Goal: Task Accomplishment & Management: Manage account settings

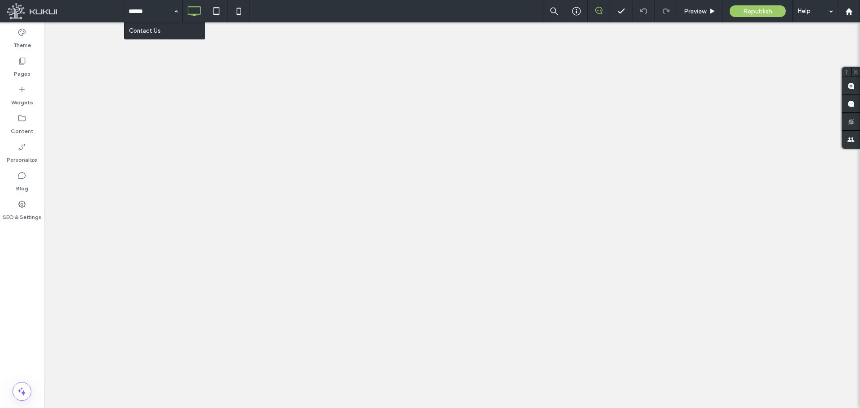
type input "*******"
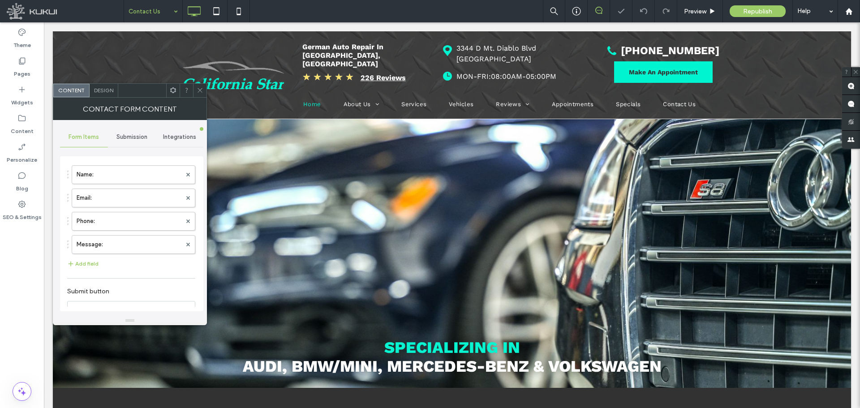
type input "**********"
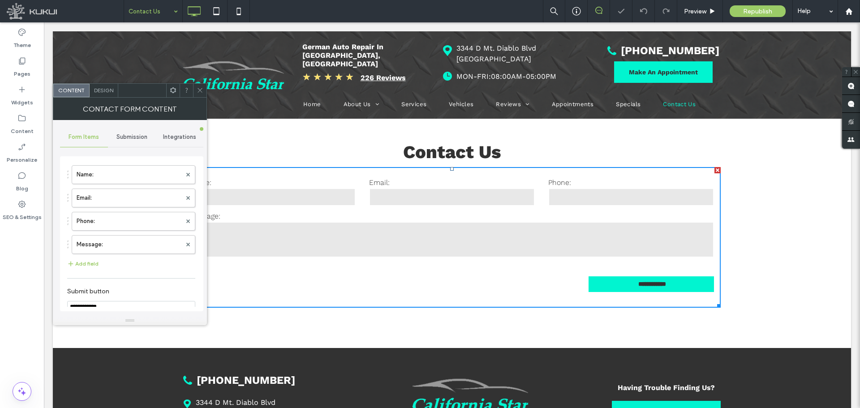
click at [259, 218] on label "Message:" at bounding box center [452, 216] width 524 height 9
click at [134, 134] on span "Submission" at bounding box center [131, 136] width 31 height 7
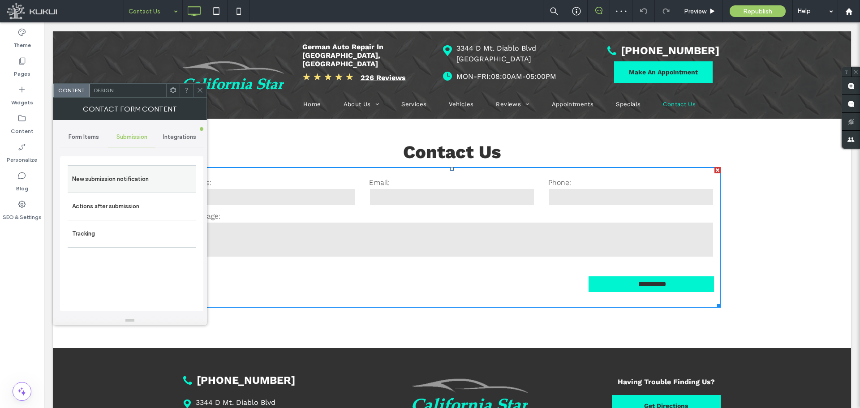
click at [128, 175] on label "New submission notification" at bounding box center [132, 179] width 120 height 18
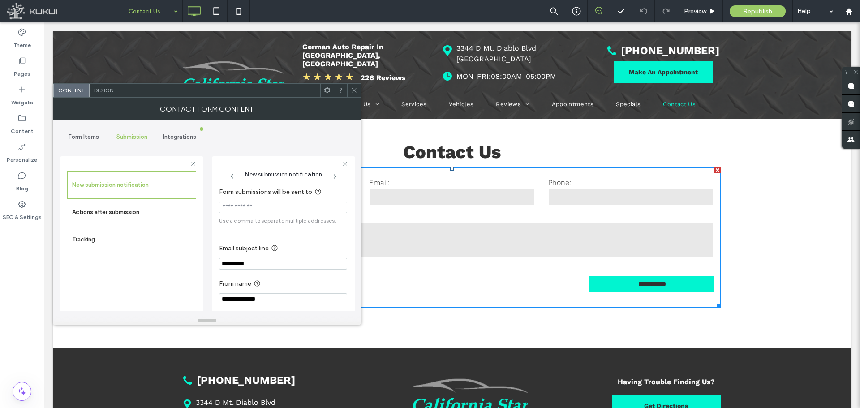
click at [353, 86] on span at bounding box center [354, 90] width 7 height 13
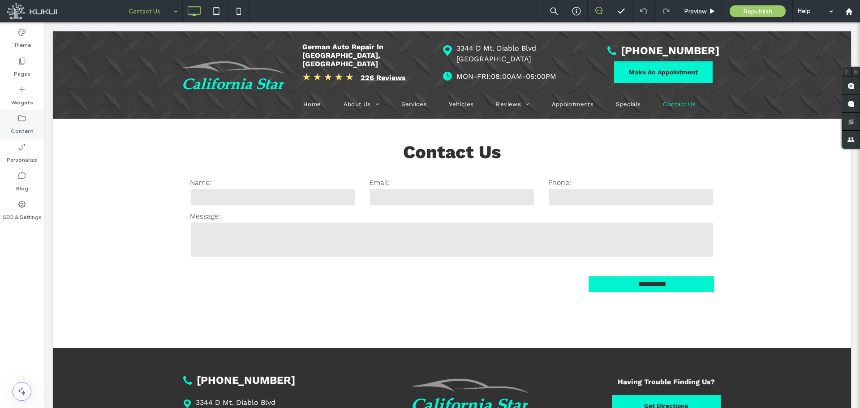
click at [39, 124] on div "Content" at bounding box center [22, 124] width 44 height 29
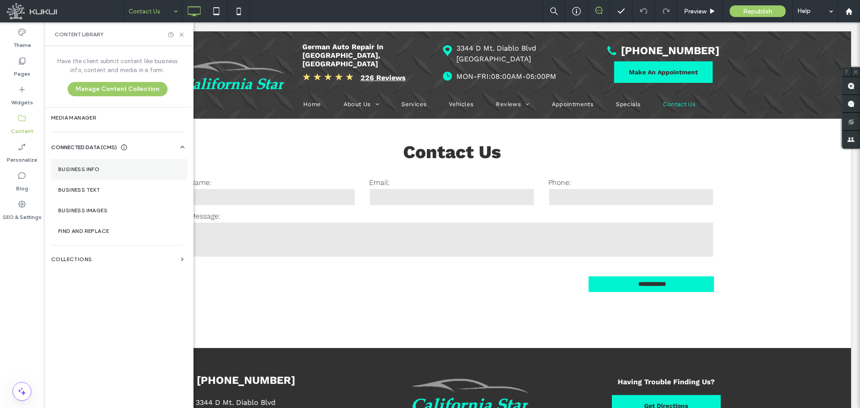
click at [82, 166] on label "Business Info" at bounding box center [119, 169] width 122 height 6
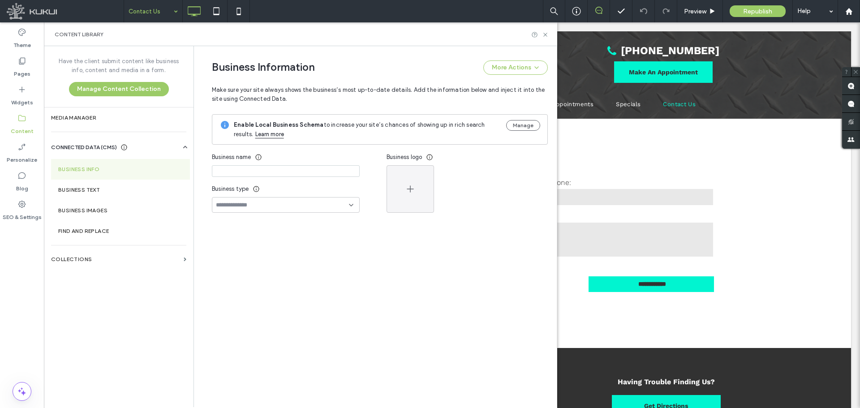
type input "**********"
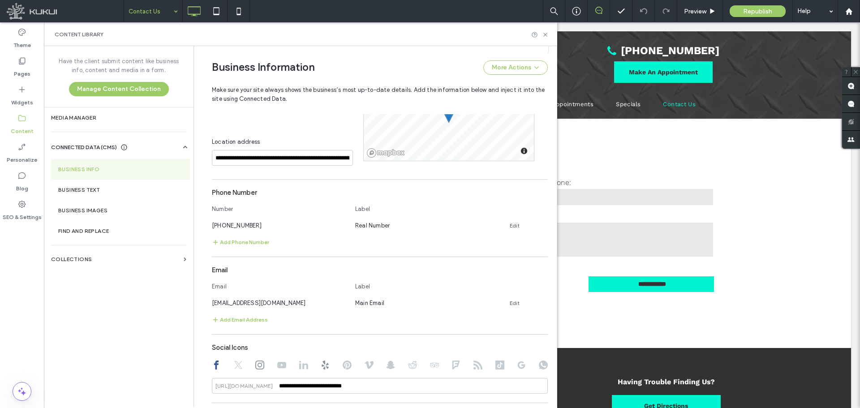
scroll to position [315, 0]
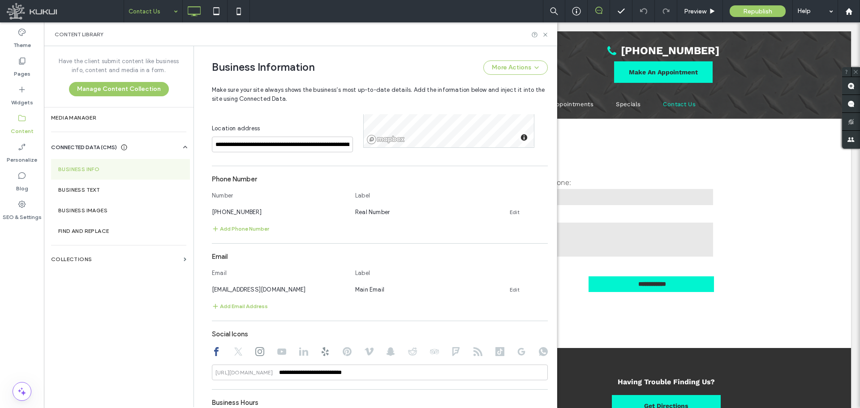
drag, startPoint x: 323, startPoint y: 287, endPoint x: 203, endPoint y: 287, distance: 120.4
click at [203, 287] on div "**********" at bounding box center [372, 144] width 349 height 827
copy span "[EMAIL_ADDRESS][DOMAIN_NAME]"
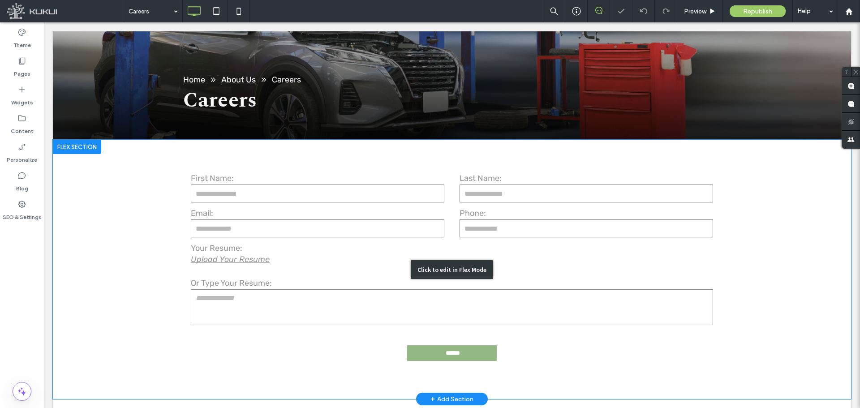
scroll to position [179, 0]
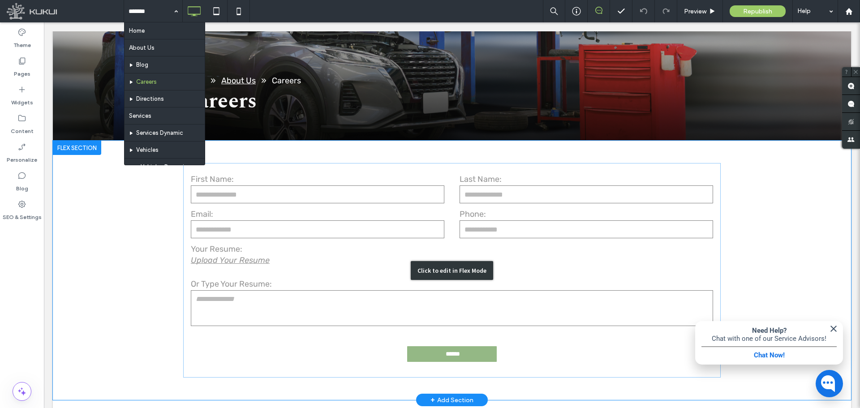
drag, startPoint x: 281, startPoint y: 227, endPoint x: 228, endPoint y: 228, distance: 52.4
click at [280, 227] on div "Click to edit in Flex Mode" at bounding box center [452, 270] width 798 height 259
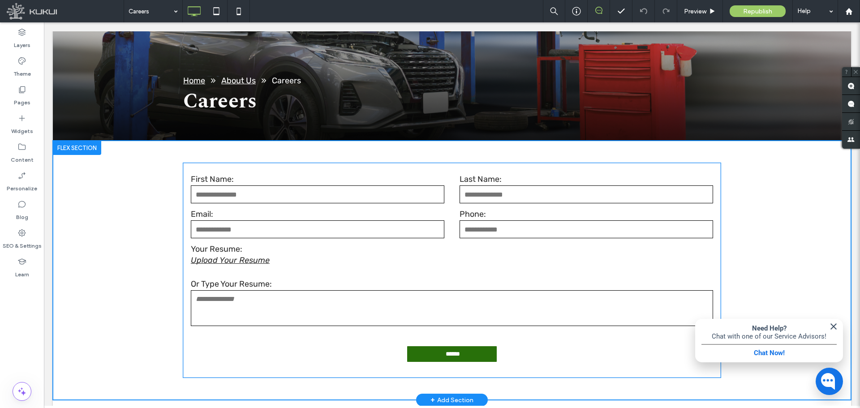
click at [221, 228] on input "email" at bounding box center [317, 229] width 253 height 18
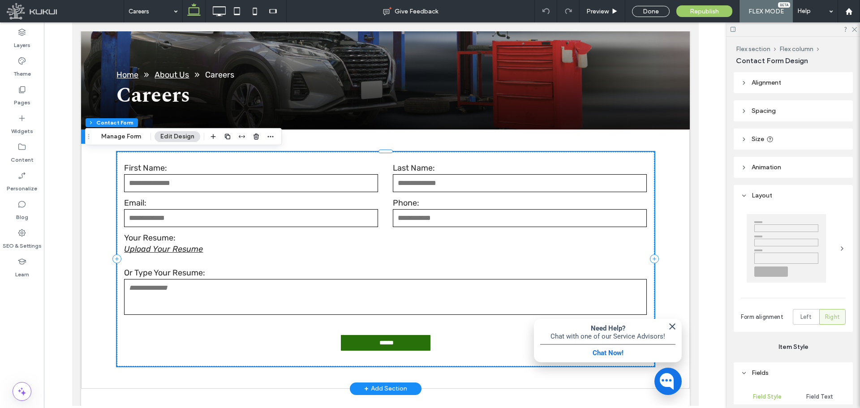
type input "*"
type input "***"
click at [210, 193] on form "First Name: Last Name: Email: Phone: Your Resume: Upload Your Resume Or Type Yo…" at bounding box center [384, 259] width 537 height 214
click at [108, 139] on button "Manage Form" at bounding box center [120, 136] width 51 height 11
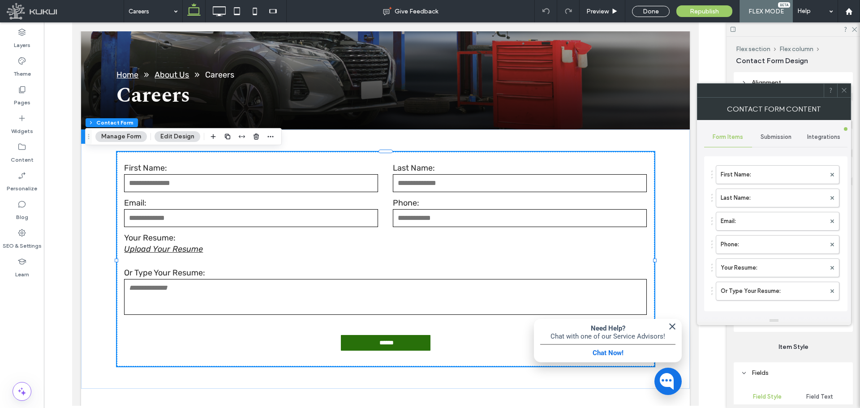
click at [784, 133] on span "Submission" at bounding box center [775, 136] width 31 height 7
click at [784, 174] on label "New submission notification" at bounding box center [776, 179] width 120 height 18
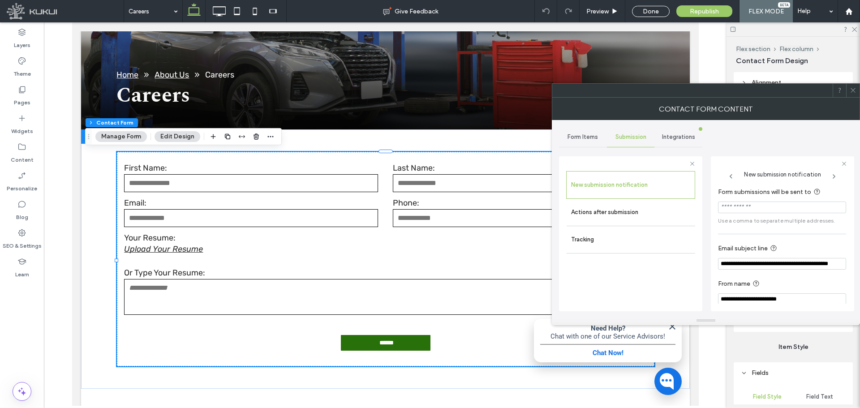
click at [855, 95] on span at bounding box center [852, 90] width 7 height 13
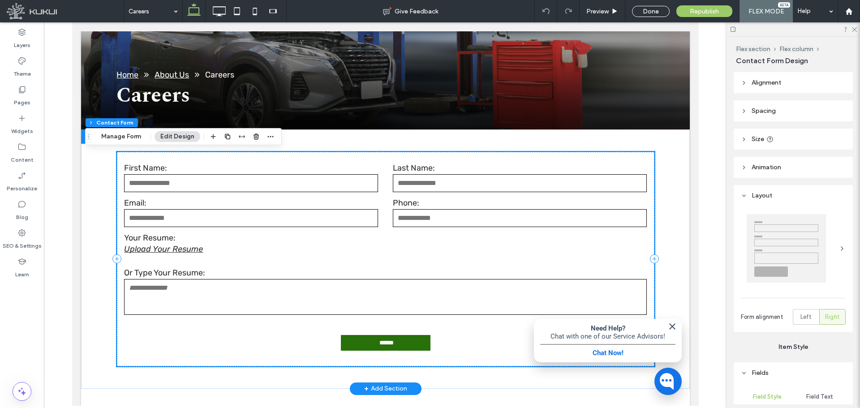
scroll to position [134, 0]
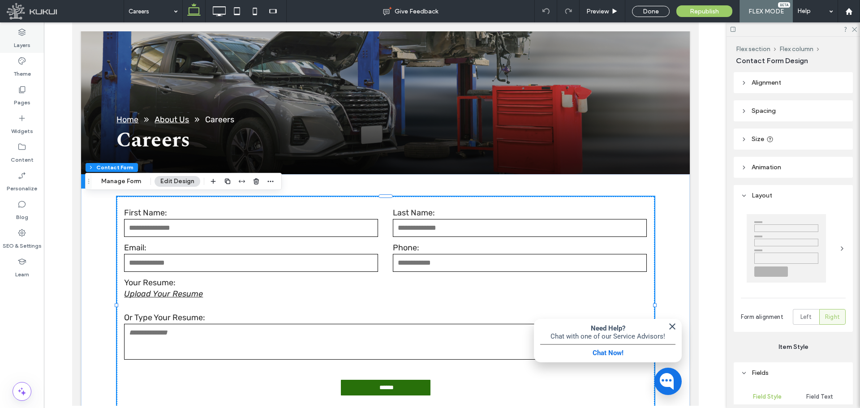
click at [18, 41] on label "Layers" at bounding box center [22, 43] width 17 height 13
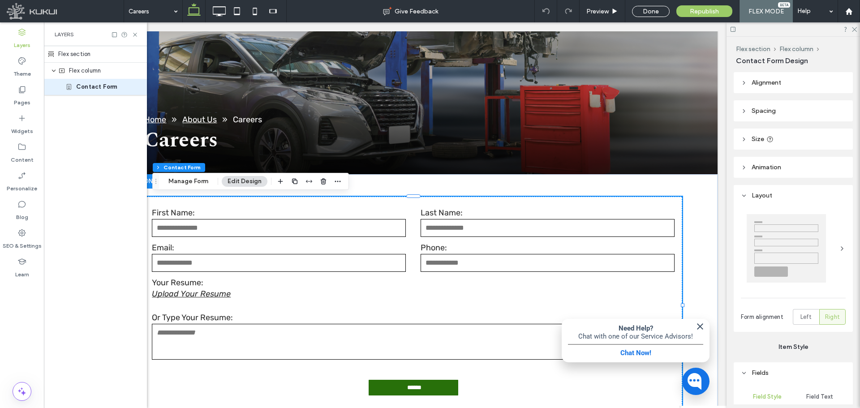
click at [280, 179] on icon "button" at bounding box center [280, 181] width 7 height 7
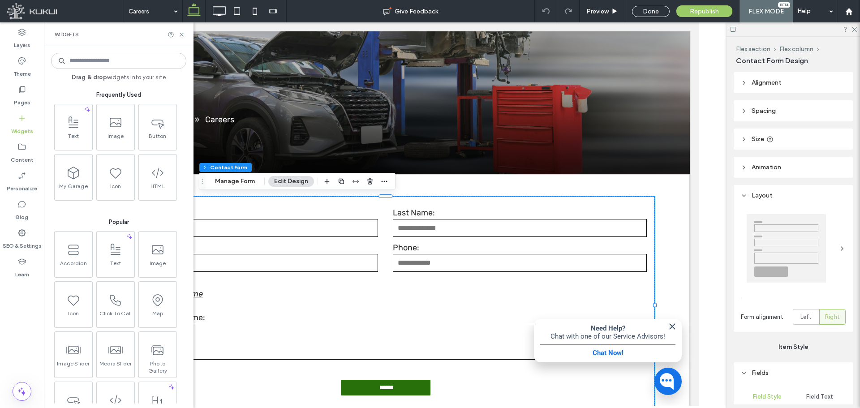
scroll to position [0, 0]
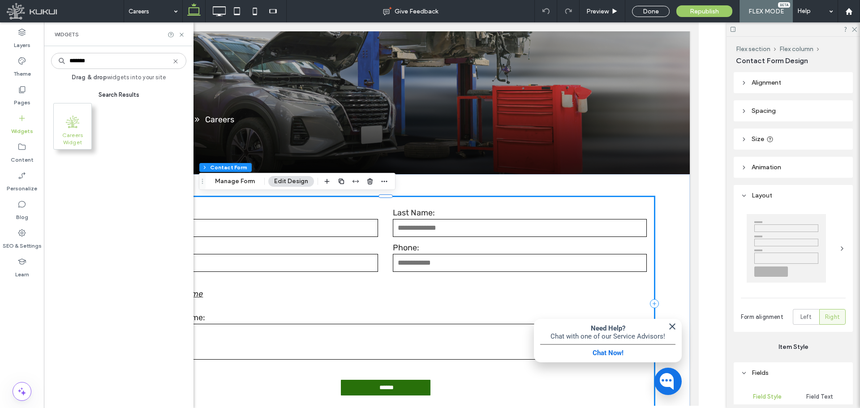
type input "*******"
click at [81, 127] on span ".st0{fill:#9EC532;}" at bounding box center [73, 121] width 38 height 20
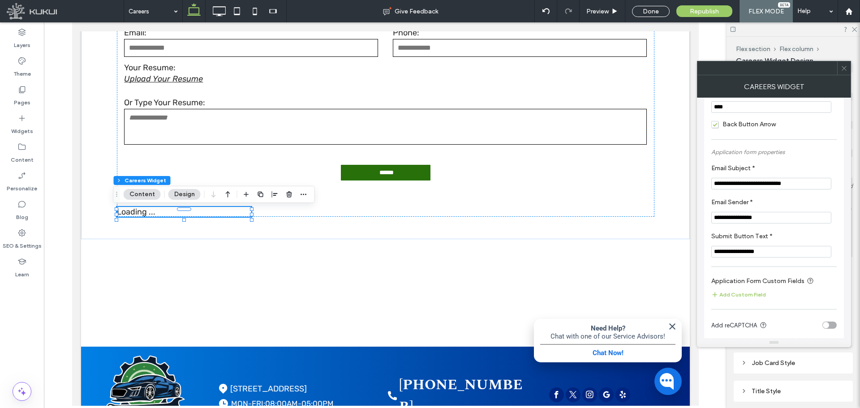
scroll to position [83, 0]
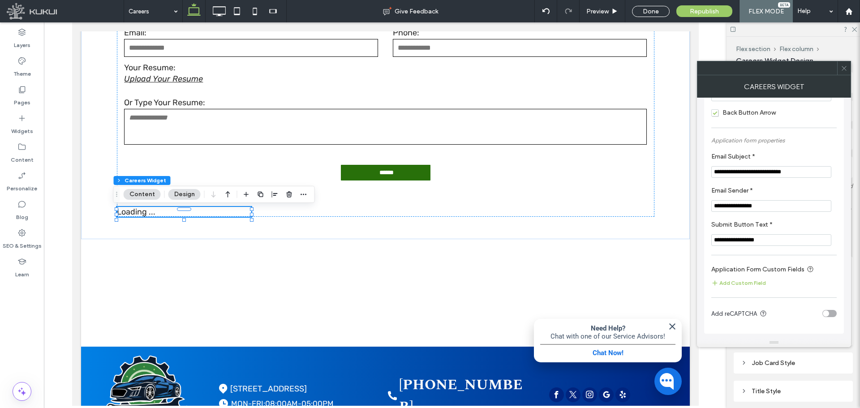
click at [841, 67] on icon at bounding box center [843, 68] width 7 height 7
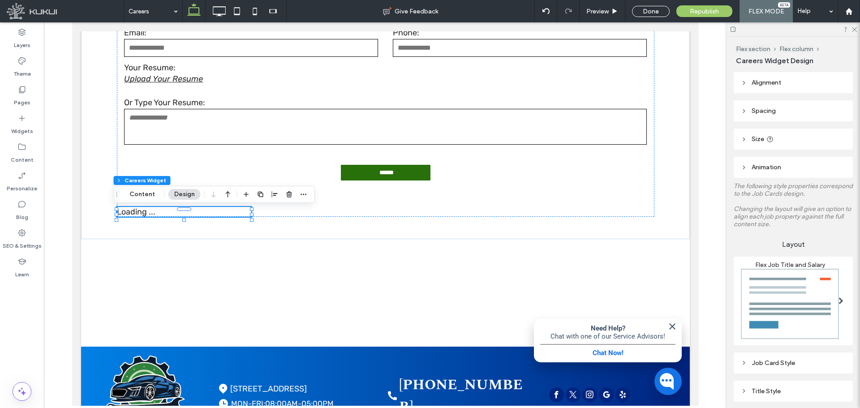
click at [757, 136] on span "Size" at bounding box center [757, 139] width 13 height 8
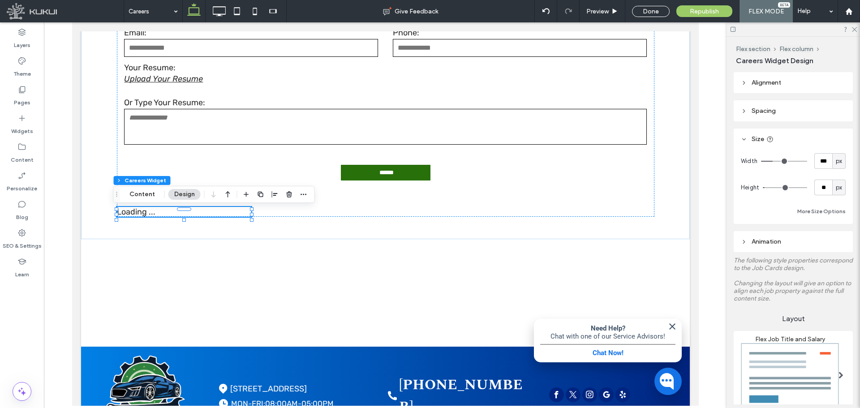
click at [837, 159] on span "px" at bounding box center [838, 161] width 6 height 9
click at [836, 187] on div "%" at bounding box center [834, 192] width 13 height 16
type input "**"
click at [821, 160] on input "**" at bounding box center [823, 161] width 18 height 16
type input "***"
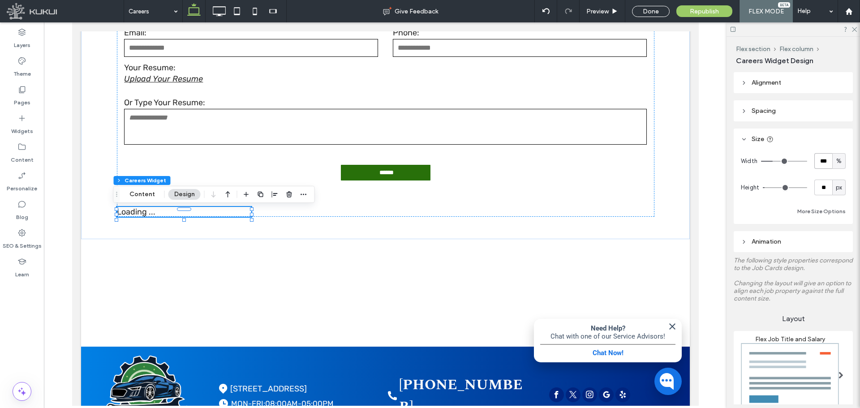
type input "***"
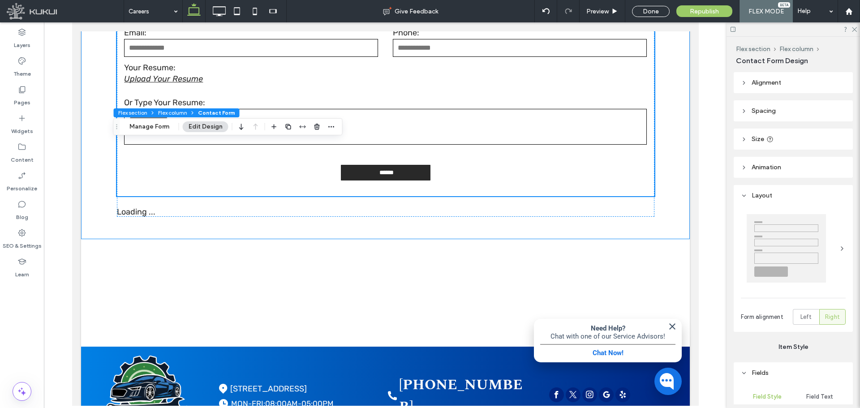
scroll to position [189, 0]
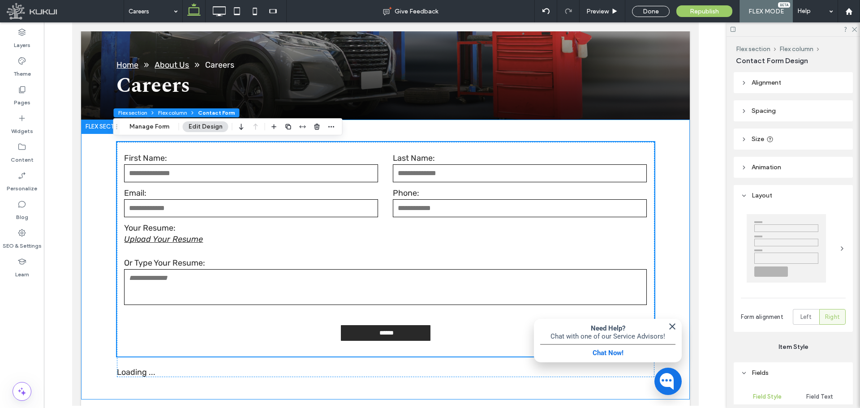
type input "*"
type input "***"
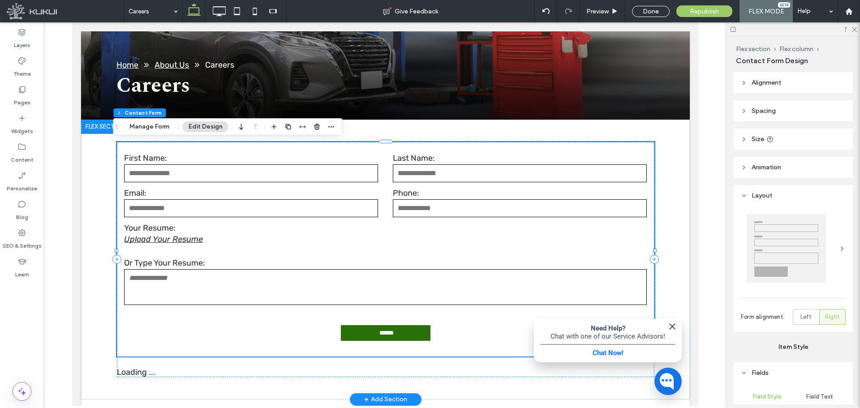
click at [184, 212] on input "email" at bounding box center [250, 208] width 253 height 18
click at [318, 128] on use "button" at bounding box center [316, 127] width 5 height 6
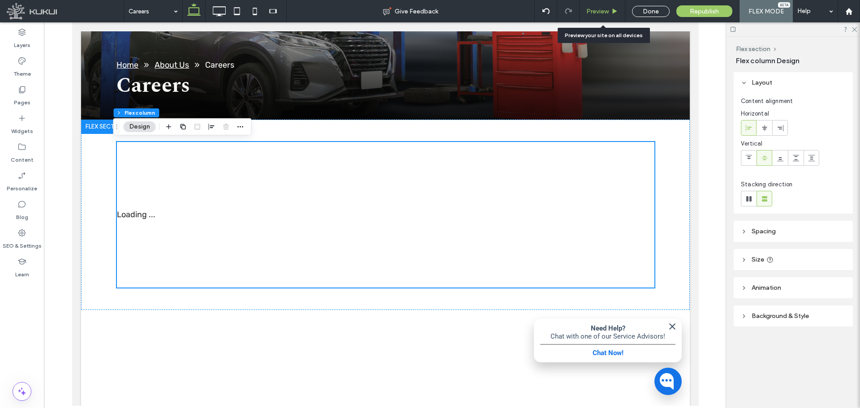
click at [603, 6] on div "Preview" at bounding box center [602, 11] width 46 height 22
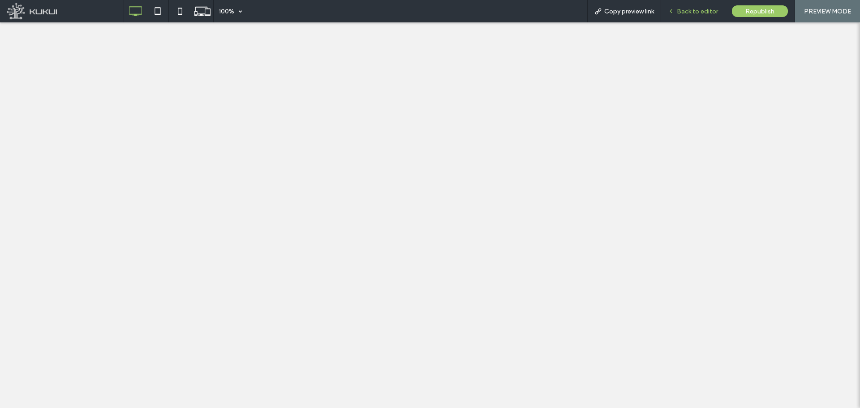
click at [687, 6] on div "Back to editor" at bounding box center [693, 11] width 64 height 22
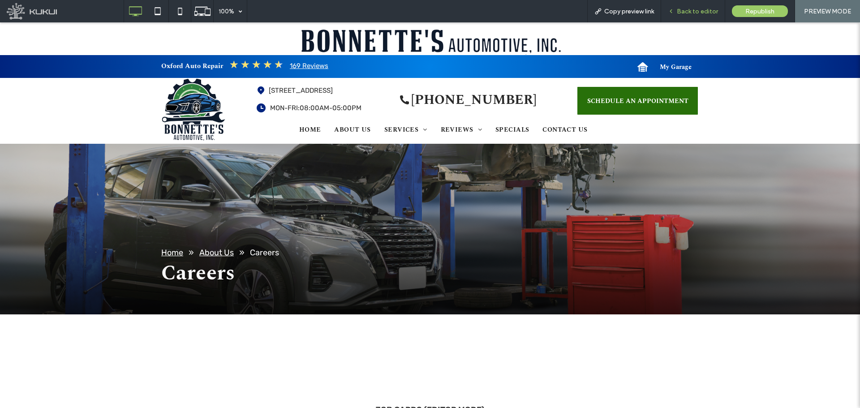
click at [681, 8] on span "Back to editor" at bounding box center [697, 12] width 41 height 8
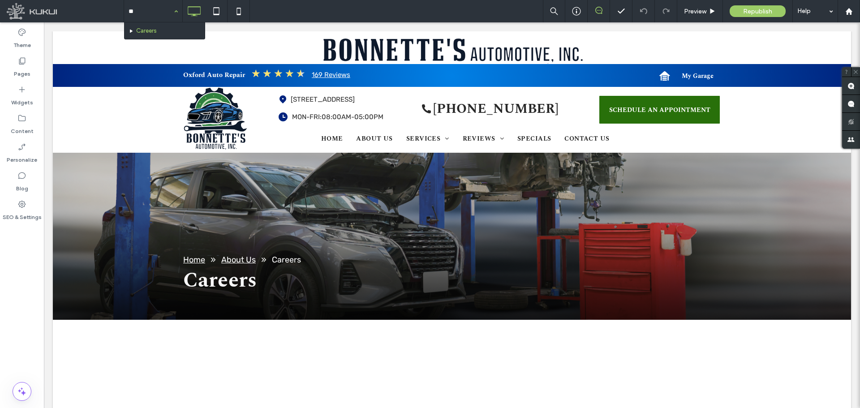
type input "***"
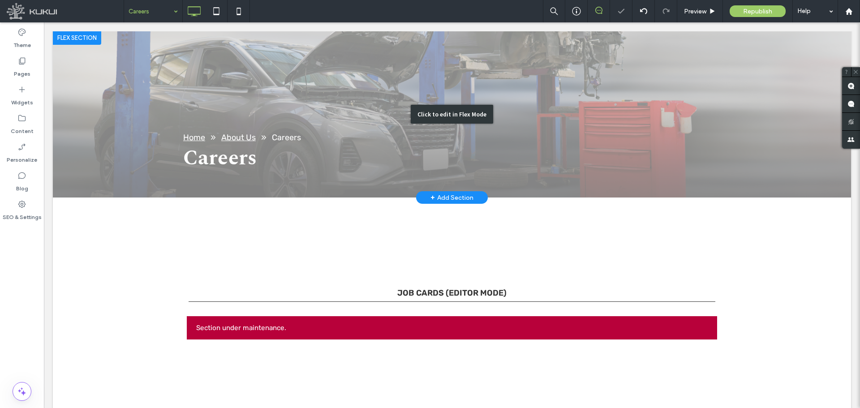
scroll to position [134, 0]
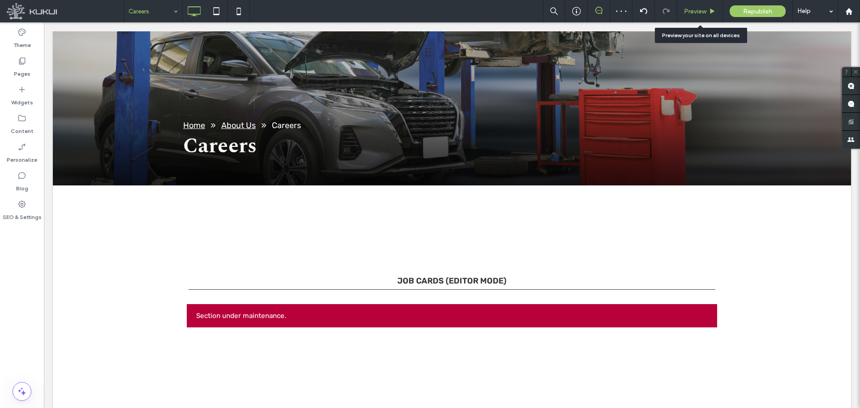
click at [686, 8] on span "Preview" at bounding box center [695, 12] width 22 height 8
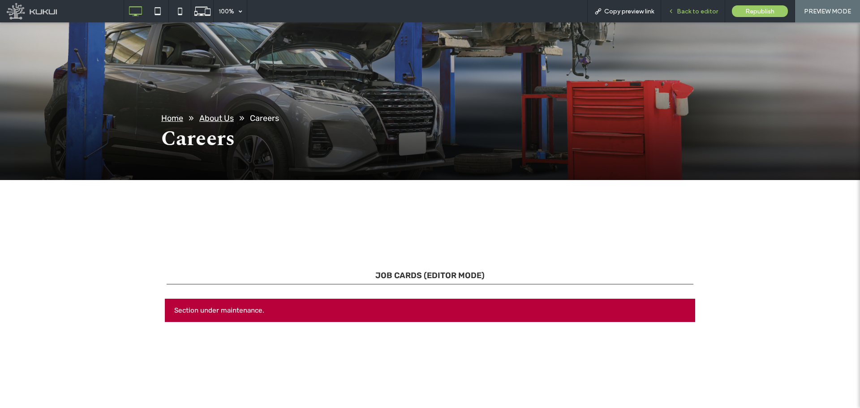
click at [691, 1] on div "Back to editor" at bounding box center [693, 11] width 64 height 22
click at [694, 9] on span "Back to editor" at bounding box center [697, 12] width 41 height 8
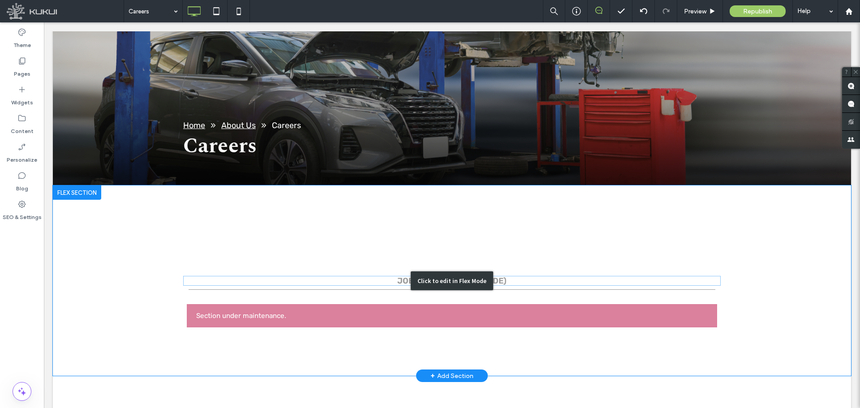
click at [342, 282] on div "Click to edit in Flex Mode" at bounding box center [452, 280] width 798 height 190
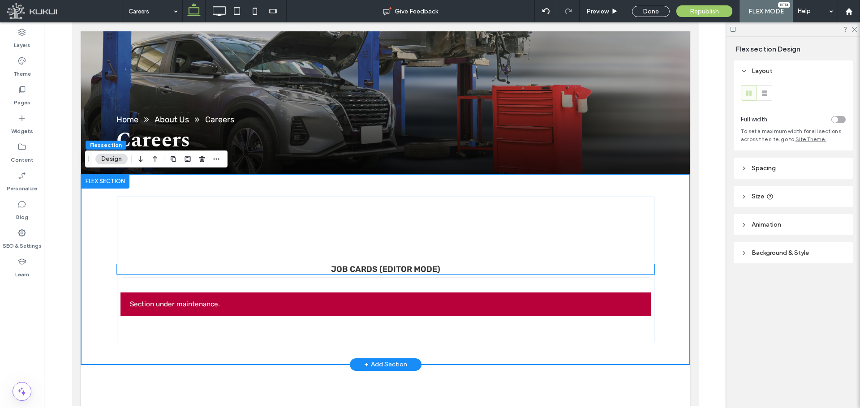
click at [193, 273] on div "Job Cards (Editor Mode)" at bounding box center [385, 271] width 527 height 14
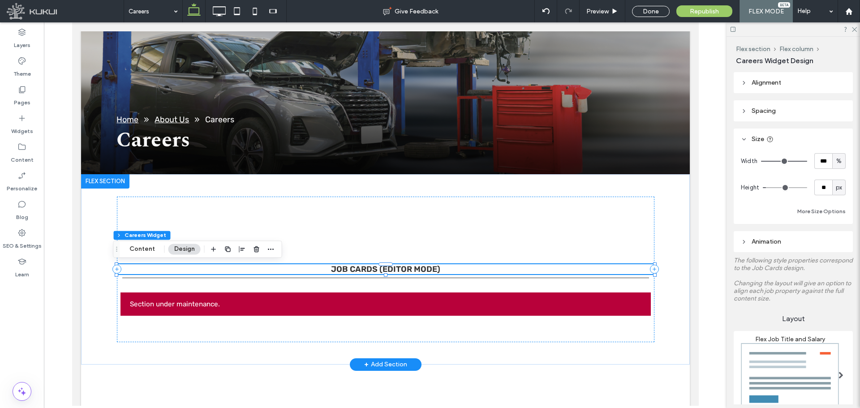
click at [187, 292] on div "Section under maintenance." at bounding box center [385, 303] width 530 height 23
click at [19, 42] on label "Layers" at bounding box center [22, 43] width 17 height 13
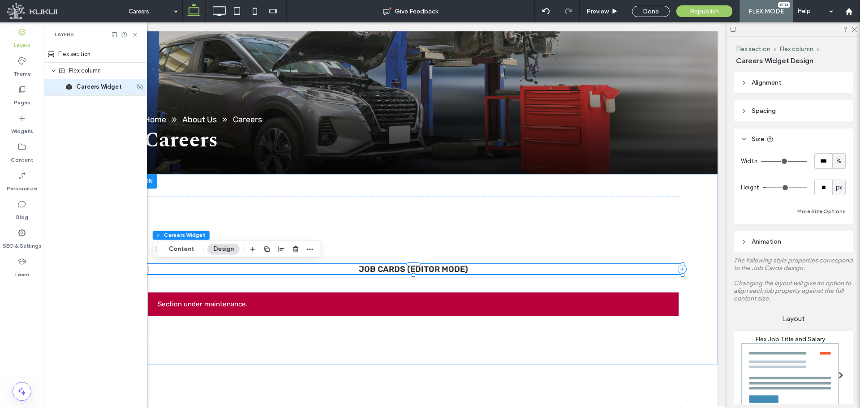
click at [86, 91] on div "Careers Widget" at bounding box center [95, 87] width 103 height 16
click at [756, 84] on span "Alignment" at bounding box center [766, 83] width 30 height 8
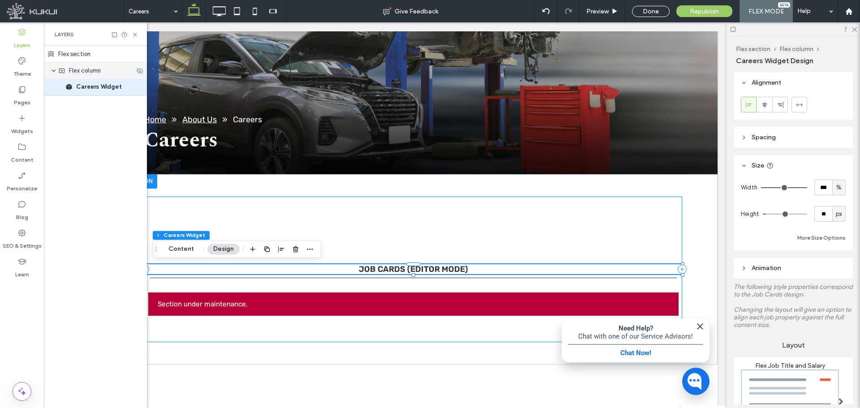
click at [80, 73] on span "Flex column" at bounding box center [85, 70] width 32 height 9
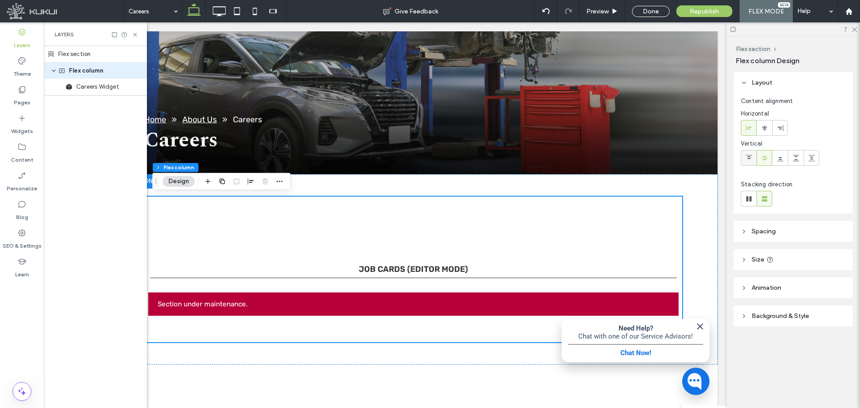
click at [746, 158] on icon at bounding box center [748, 157] width 7 height 7
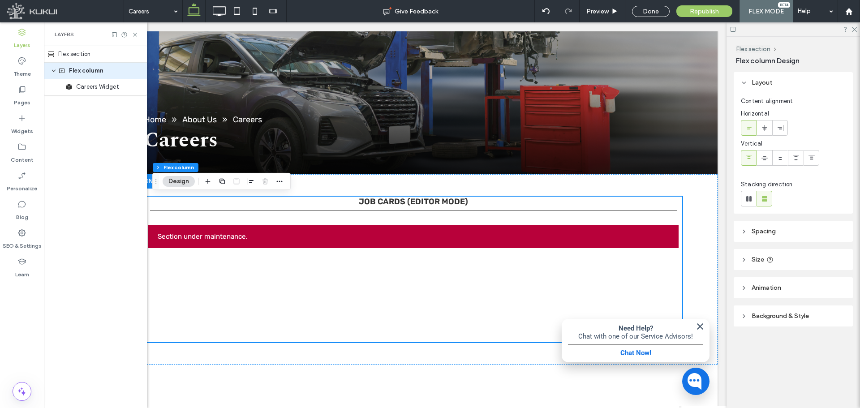
click at [746, 258] on icon at bounding box center [744, 260] width 6 height 6
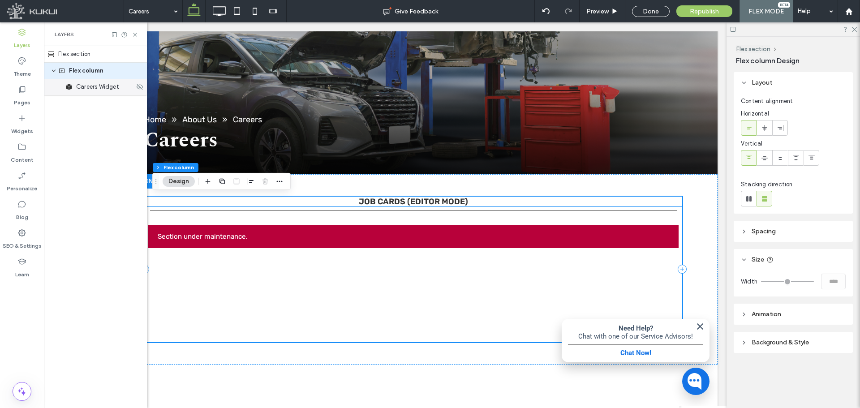
click at [92, 87] on span "Careers Widget" at bounding box center [97, 86] width 43 height 9
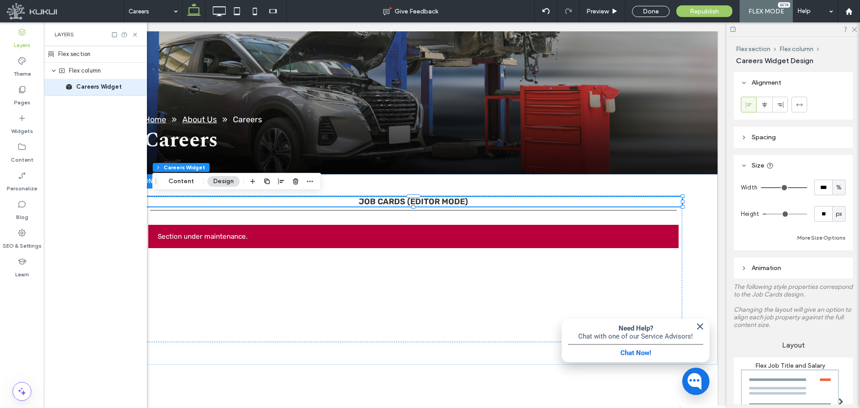
click at [836, 214] on span "px" at bounding box center [838, 214] width 6 height 9
click at [836, 294] on span "A" at bounding box center [834, 292] width 4 height 9
type input "*"
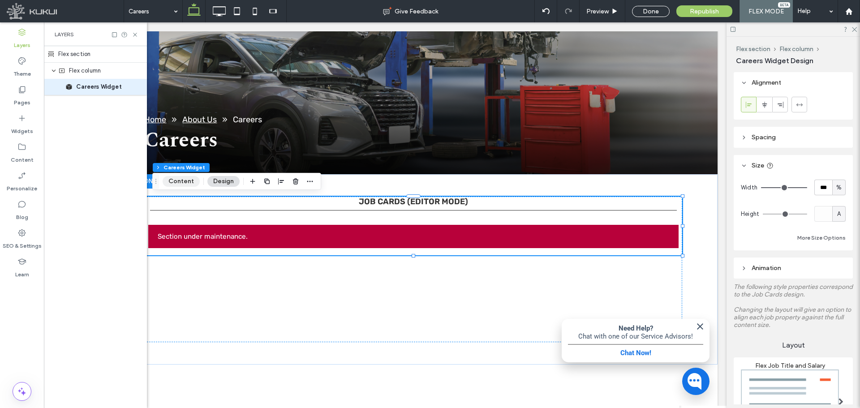
click at [174, 182] on button "Content" at bounding box center [181, 181] width 37 height 11
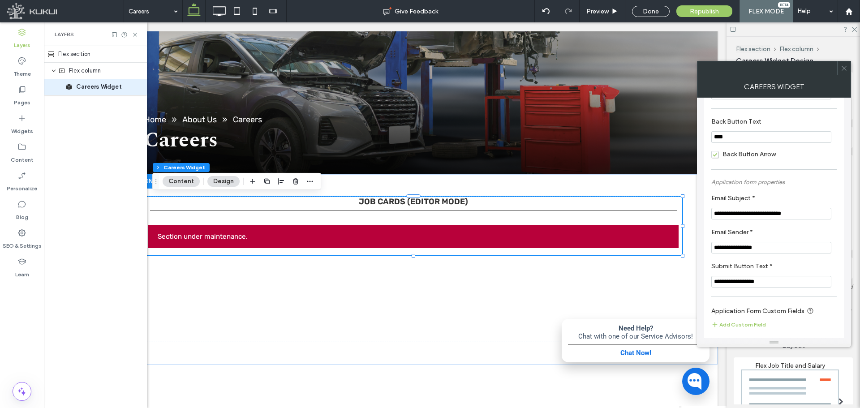
scroll to position [39, 0]
click at [847, 70] on div at bounding box center [843, 67] width 13 height 13
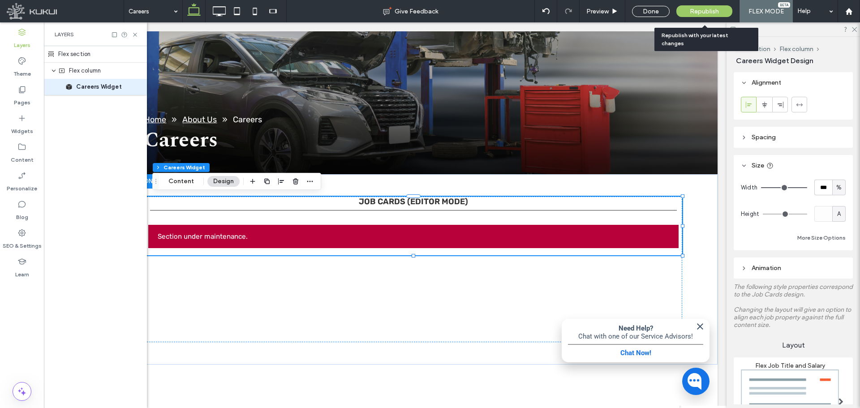
click at [692, 10] on span "Republish" at bounding box center [704, 12] width 29 height 8
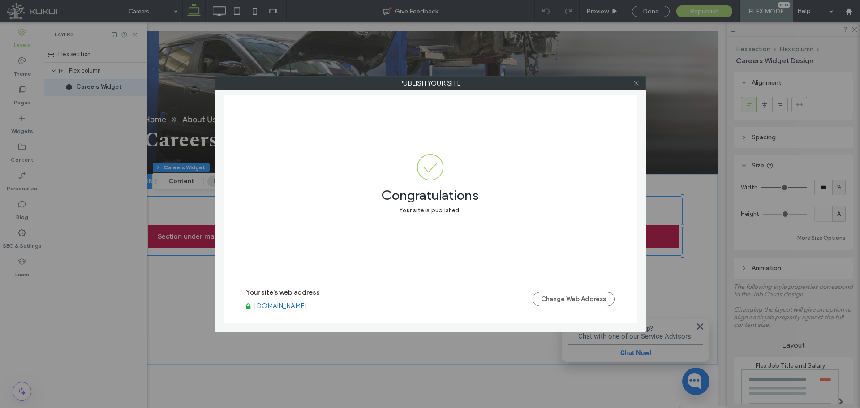
click at [635, 82] on icon at bounding box center [636, 83] width 7 height 7
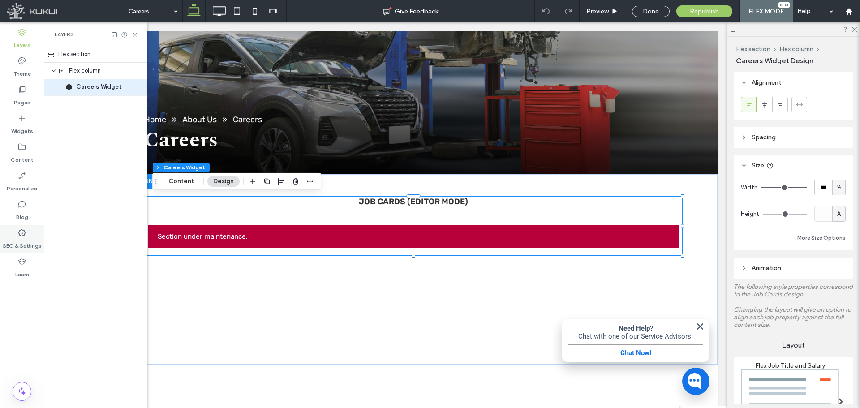
click at [22, 232] on icon at bounding box center [21, 232] width 9 height 9
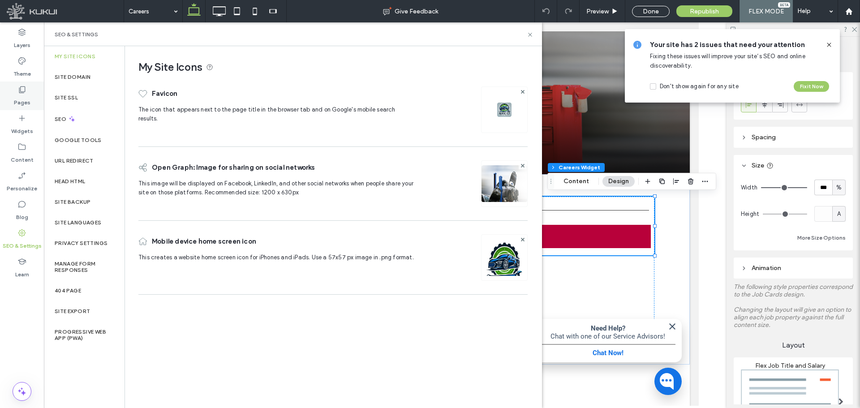
click at [20, 94] on label "Pages" at bounding box center [22, 100] width 17 height 13
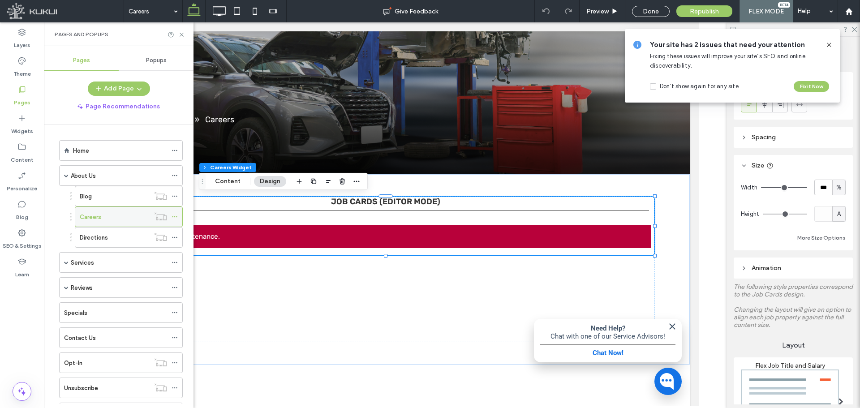
click at [115, 214] on div "Careers" at bounding box center [115, 216] width 70 height 9
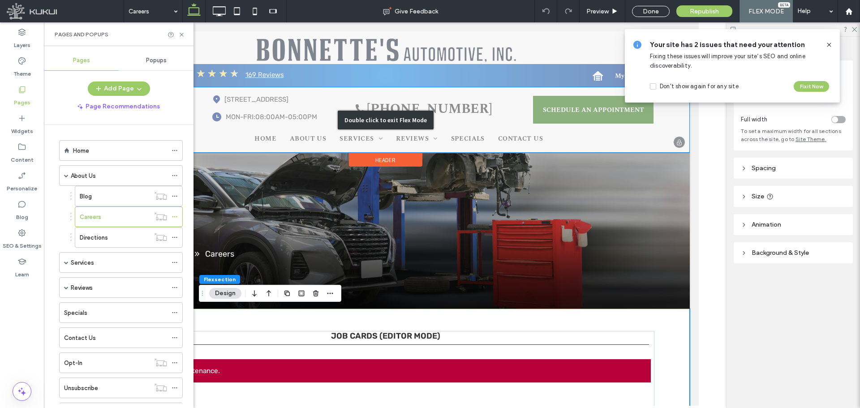
click at [287, 134] on div "Double click to exit Flex Mode" at bounding box center [385, 120] width 608 height 66
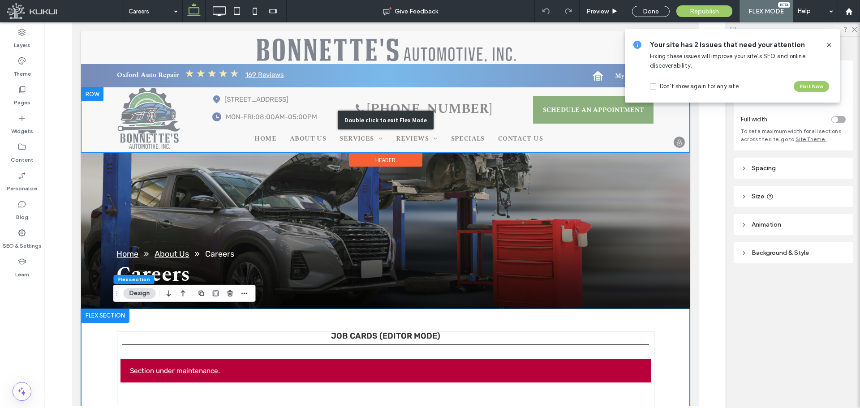
click at [270, 134] on div "Double click to exit Flex Mode" at bounding box center [385, 120] width 608 height 66
click at [298, 134] on div "Home About Us Services Vehicles Reviews Leave A Review Specials Contact Us Clic…" at bounding box center [430, 141] width 448 height 24
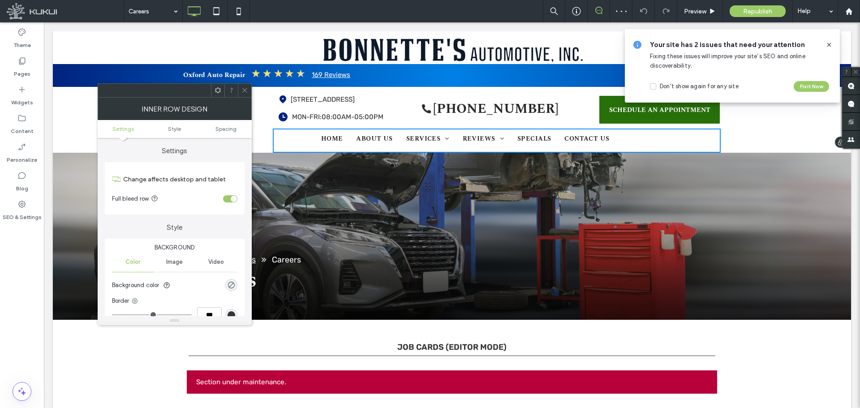
click at [301, 134] on nav "Home About Us Services Vehicles Reviews Leave A Review Specials Contact Us" at bounding box center [472, 141] width 398 height 24
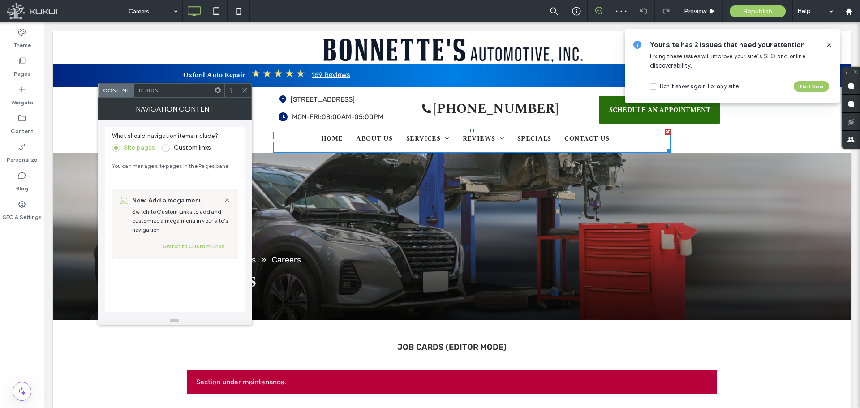
click at [155, 92] on span "Design" at bounding box center [148, 90] width 19 height 7
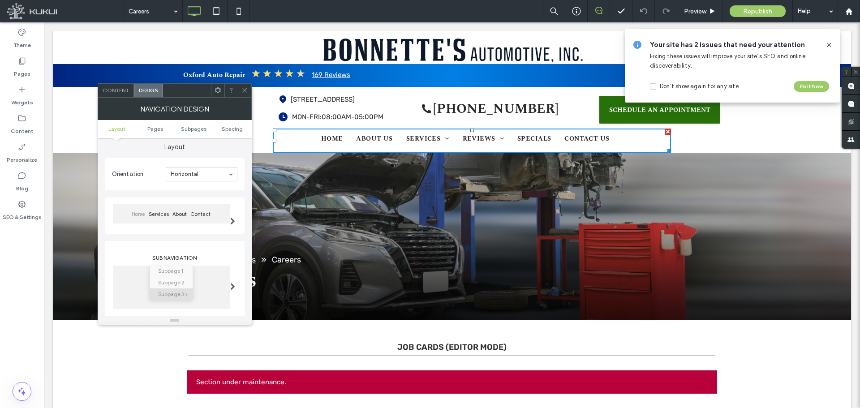
scroll to position [45, 0]
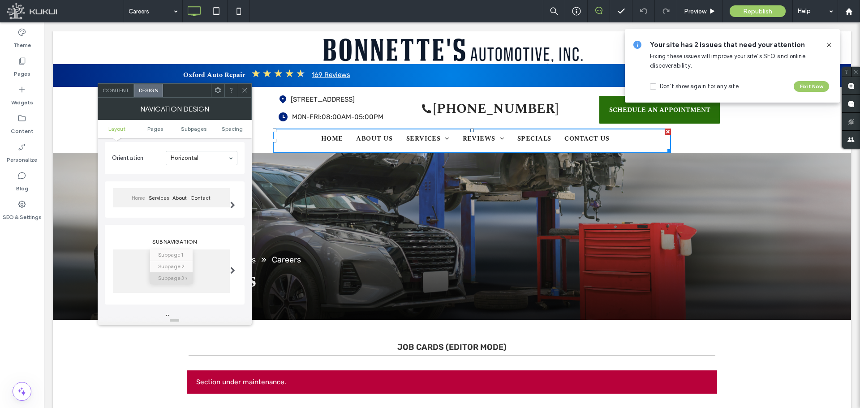
click at [242, 90] on icon at bounding box center [244, 90] width 7 height 7
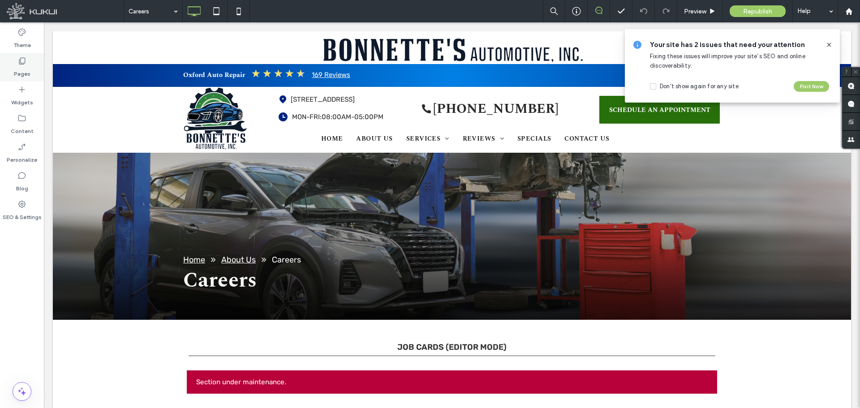
click at [21, 61] on icon at bounding box center [21, 60] width 9 height 9
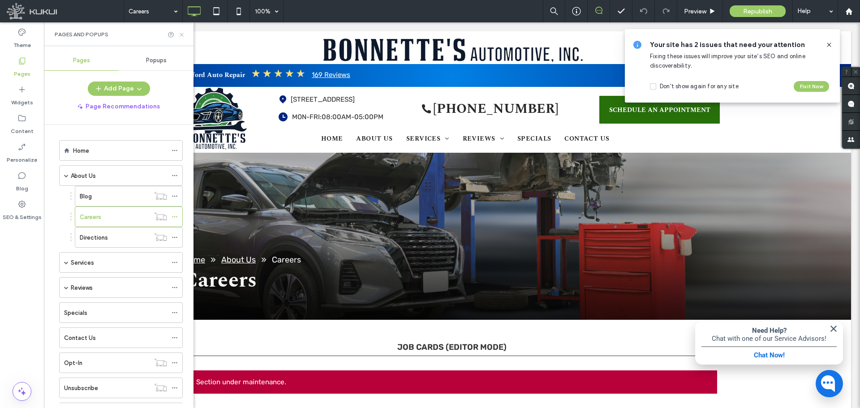
click at [180, 37] on icon at bounding box center [181, 34] width 7 height 7
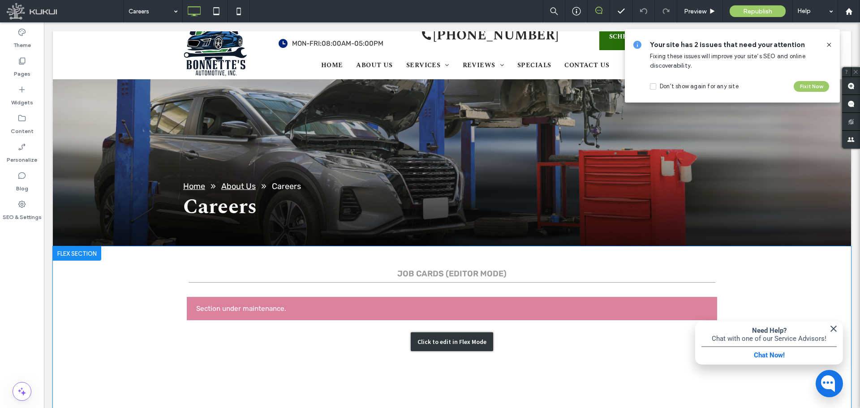
scroll to position [90, 0]
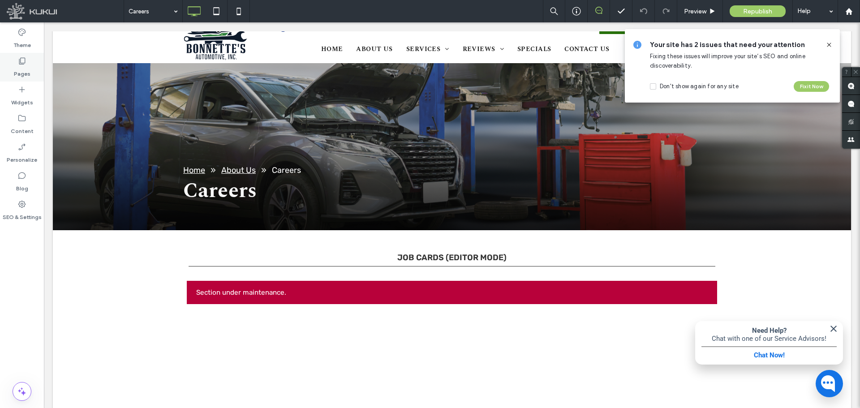
click at [23, 64] on icon at bounding box center [21, 60] width 9 height 9
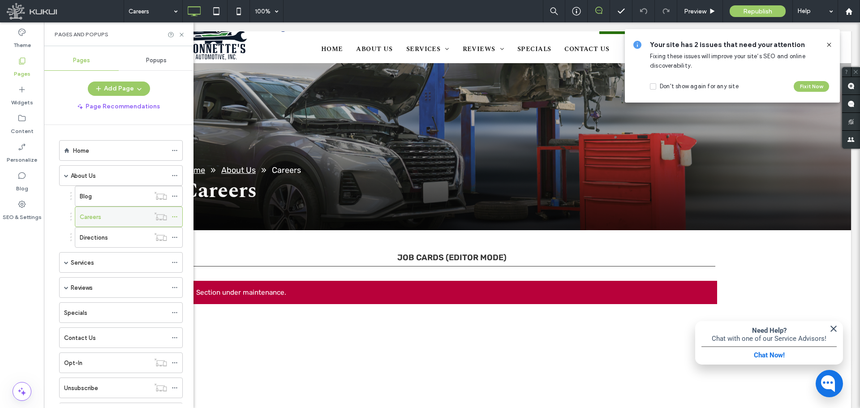
click at [176, 216] on icon at bounding box center [174, 217] width 6 height 6
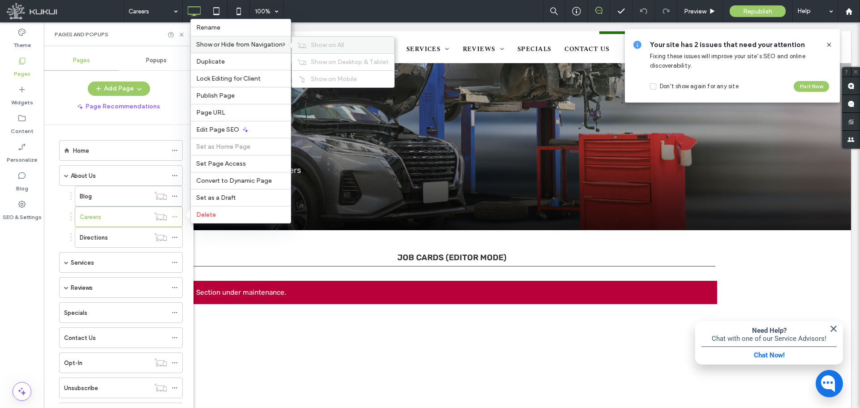
click at [321, 45] on span "Show on All" at bounding box center [327, 45] width 33 height 8
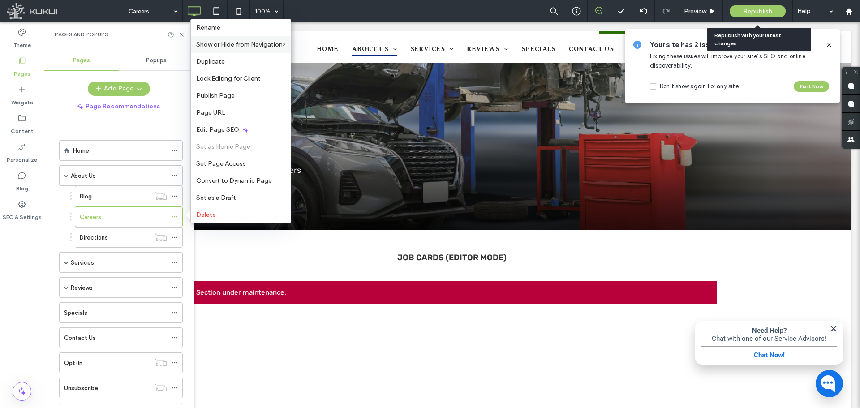
click at [759, 8] on span "Republish" at bounding box center [757, 12] width 29 height 8
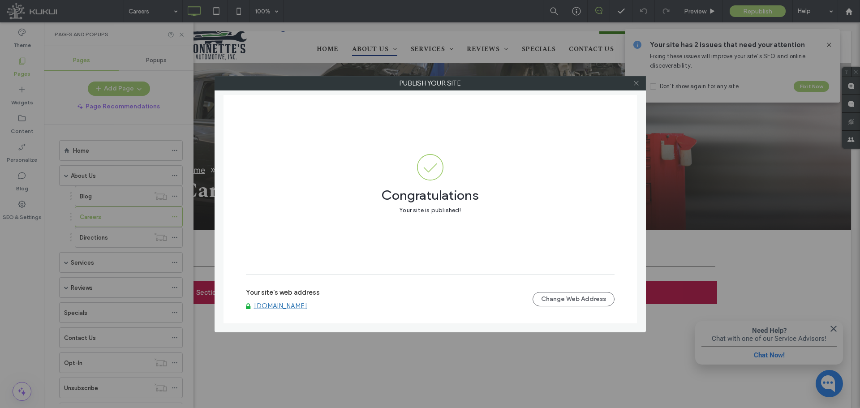
click at [633, 83] on icon at bounding box center [636, 83] width 7 height 7
